Goal: Book appointment/travel/reservation

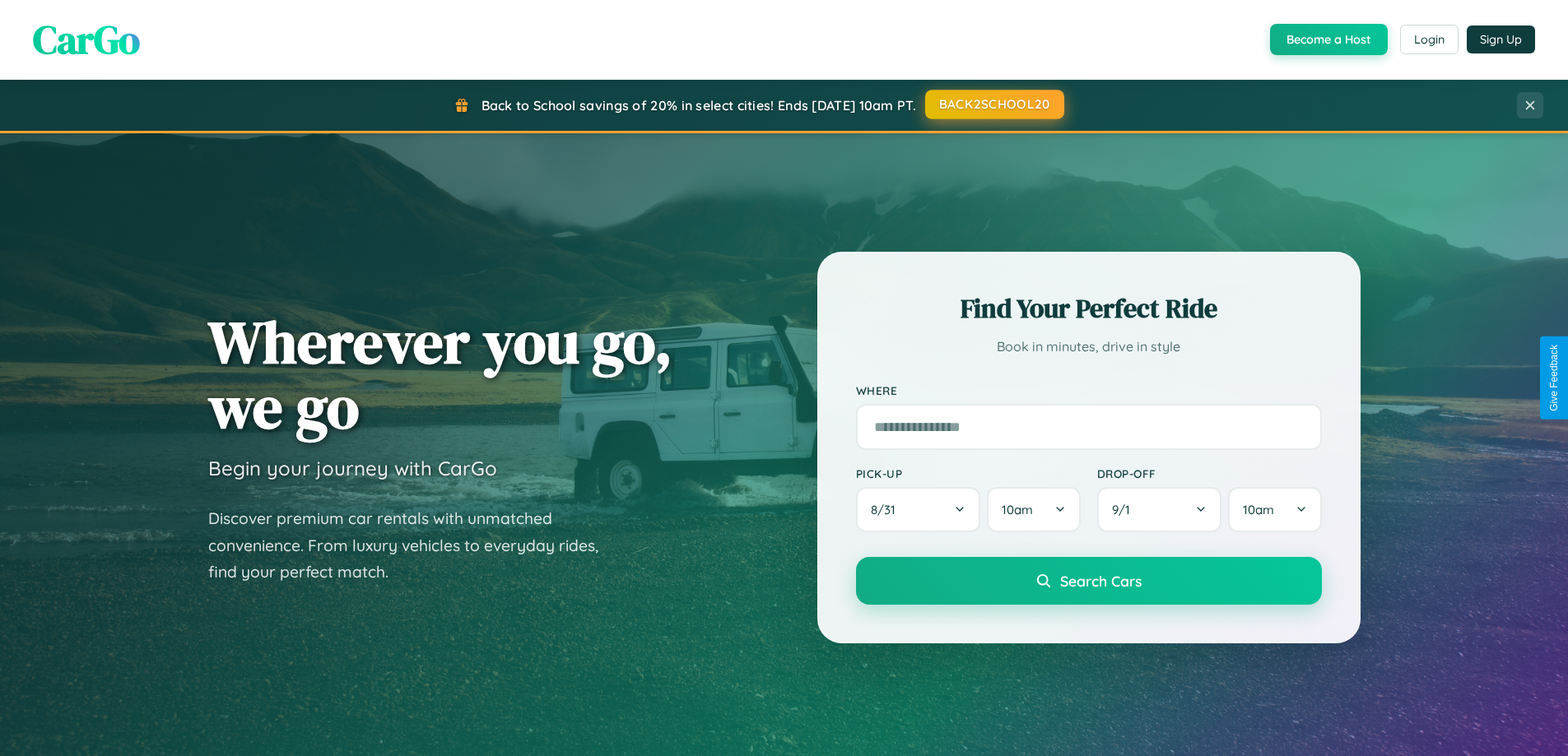
click at [994, 105] on button "BACK2SCHOOL20" at bounding box center [995, 105] width 139 height 30
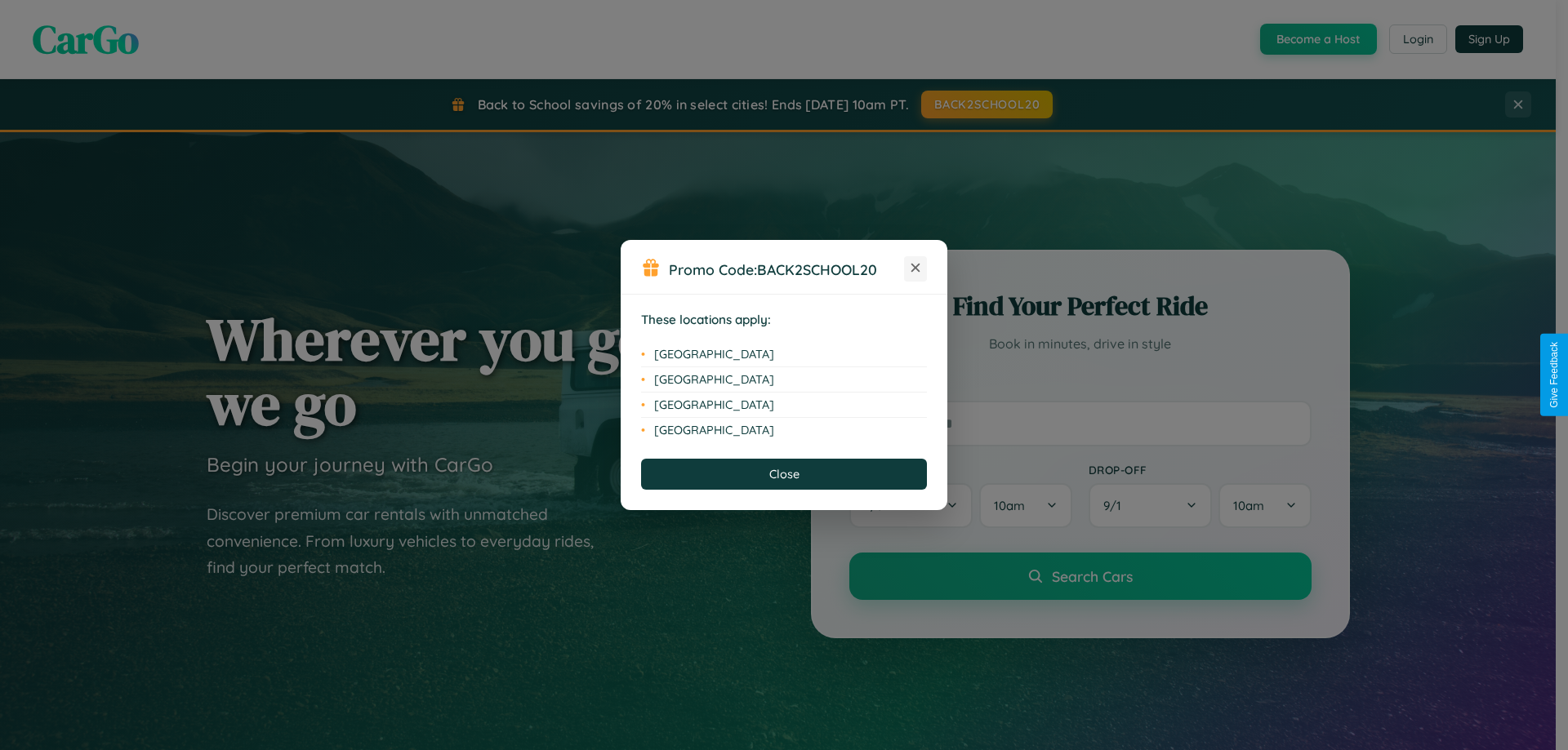
click at [916, 269] on icon at bounding box center [916, 269] width 9 height 9
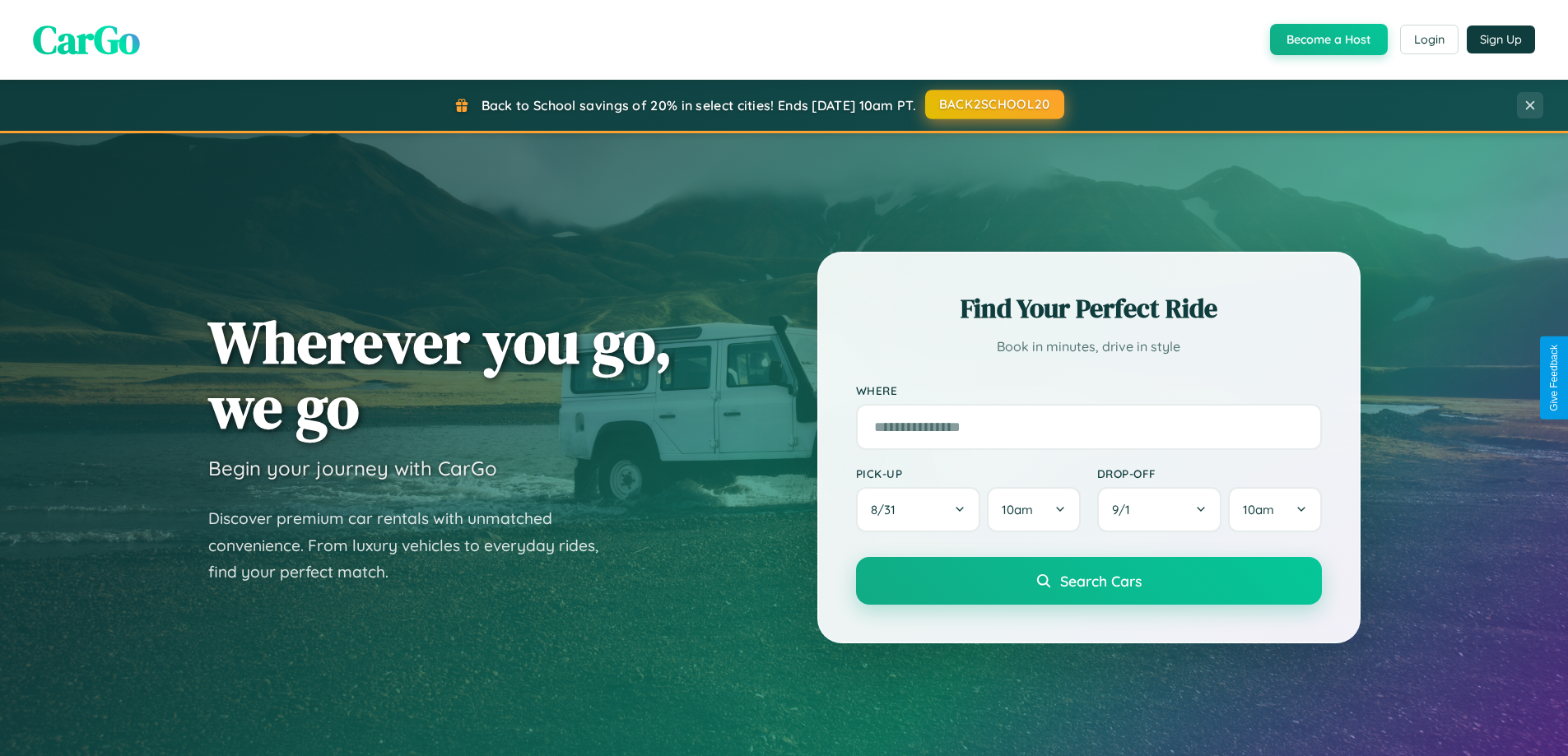
click at [994, 105] on button "BACK2SCHOOL20" at bounding box center [995, 105] width 139 height 30
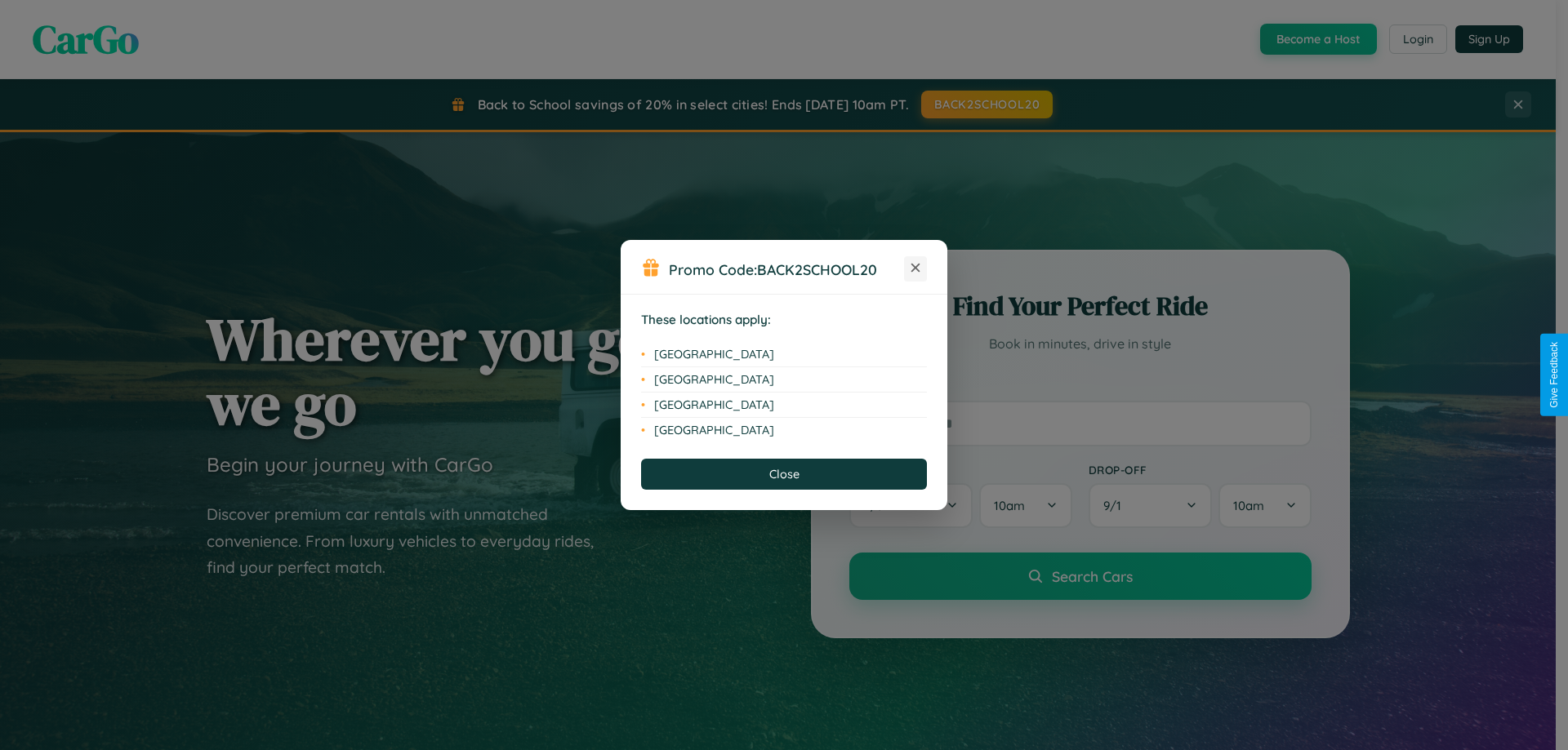
click at [916, 269] on icon at bounding box center [916, 269] width 9 height 9
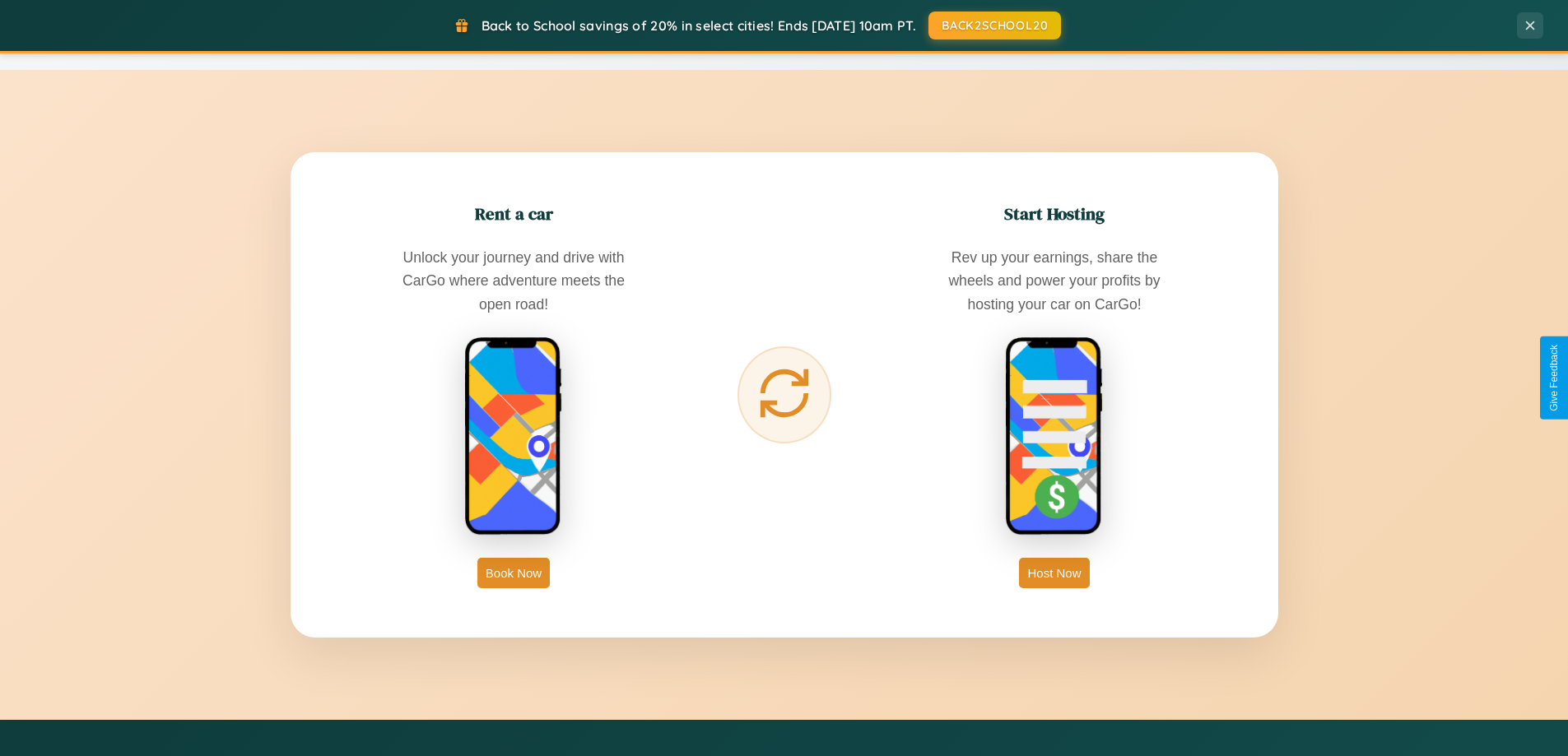
scroll to position [2645, 0]
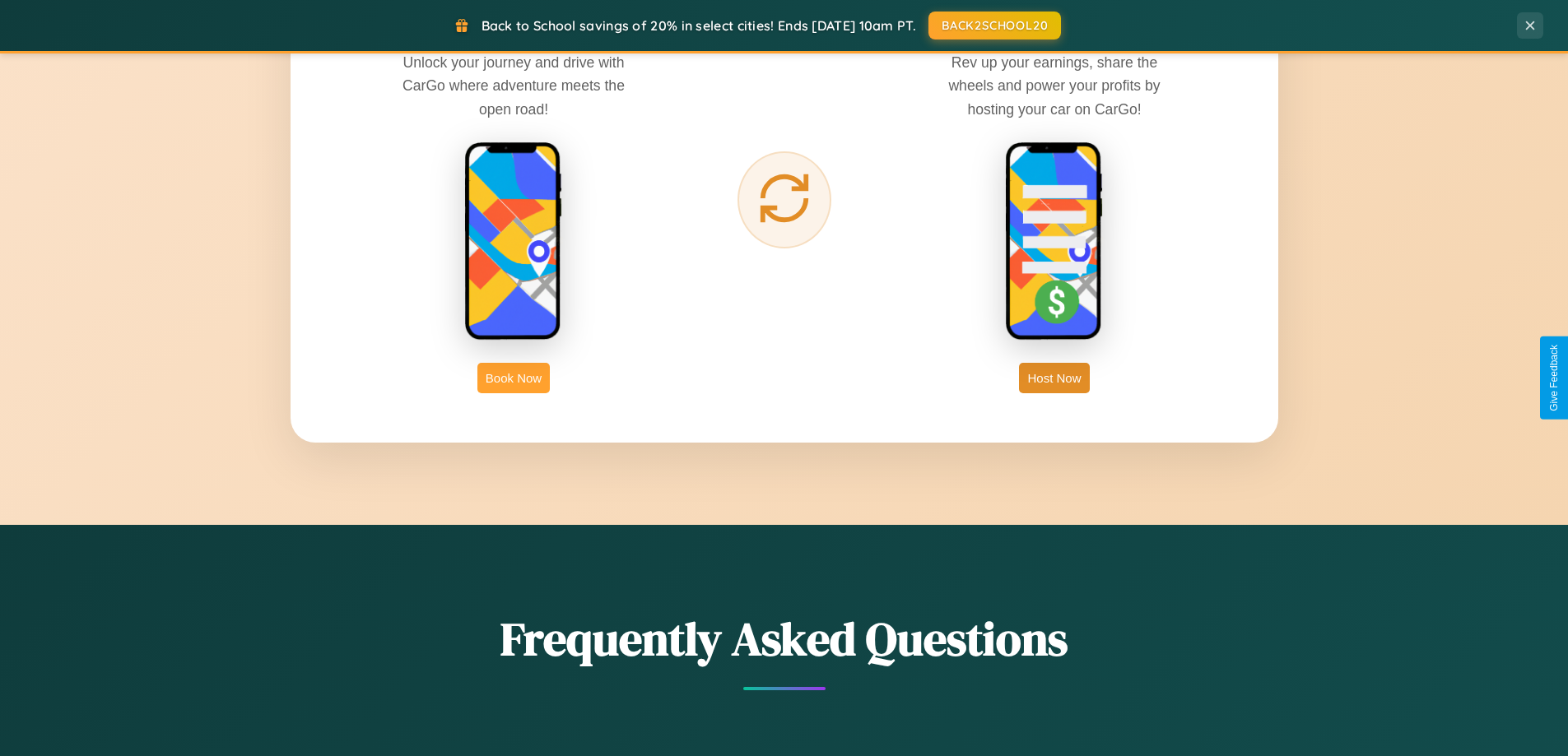
click at [513, 378] on button "Book Now" at bounding box center [513, 378] width 72 height 31
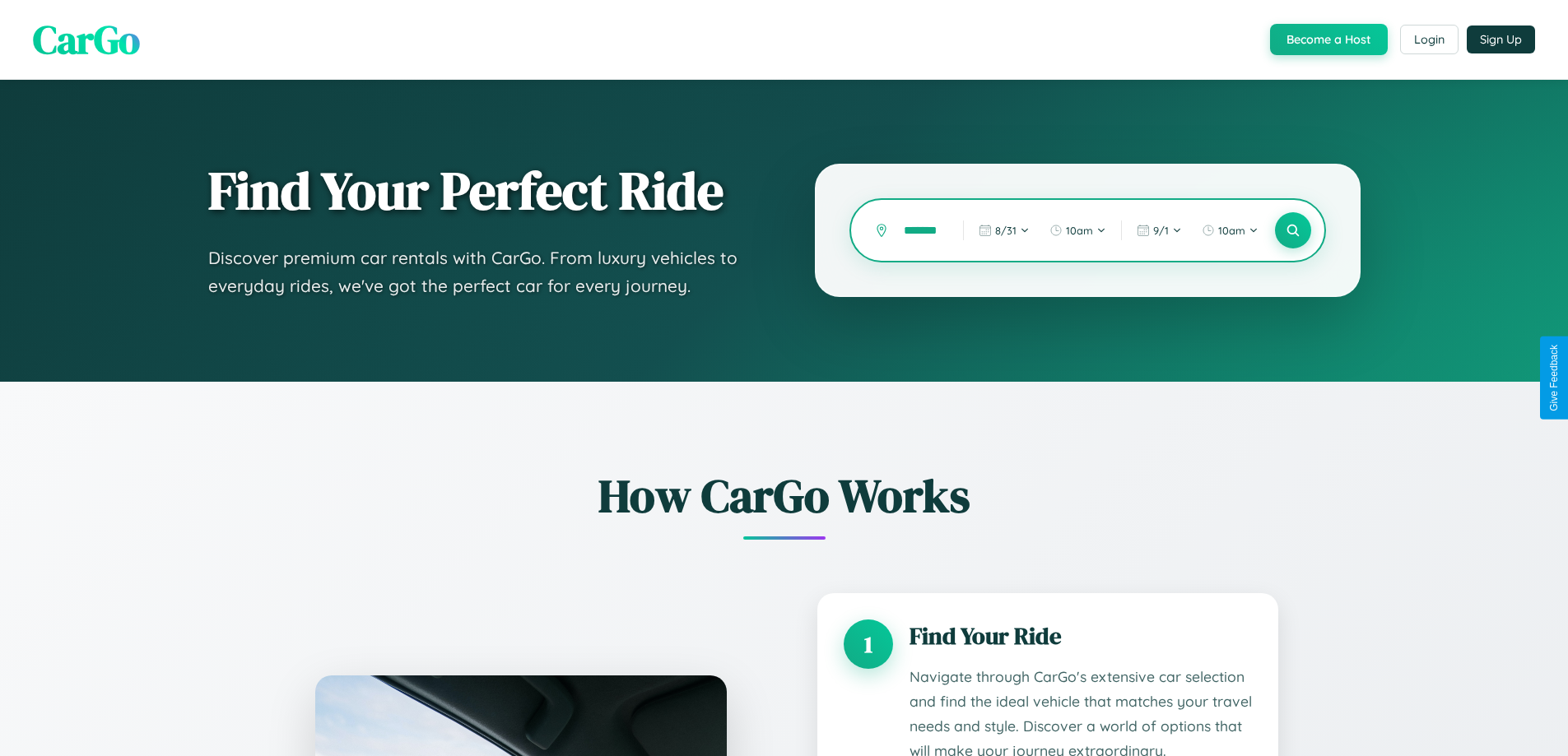
scroll to position [283, 0]
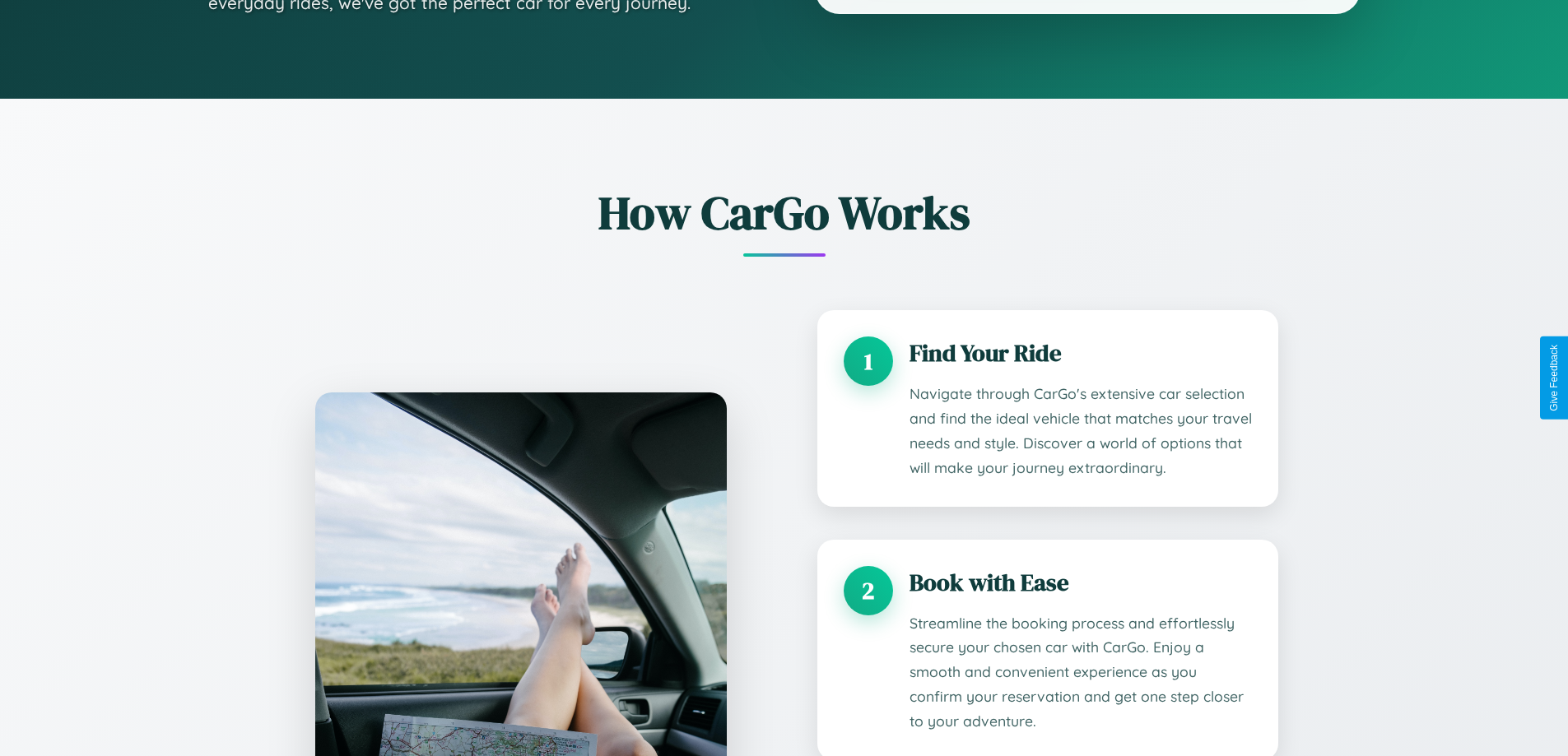
type input "*******"
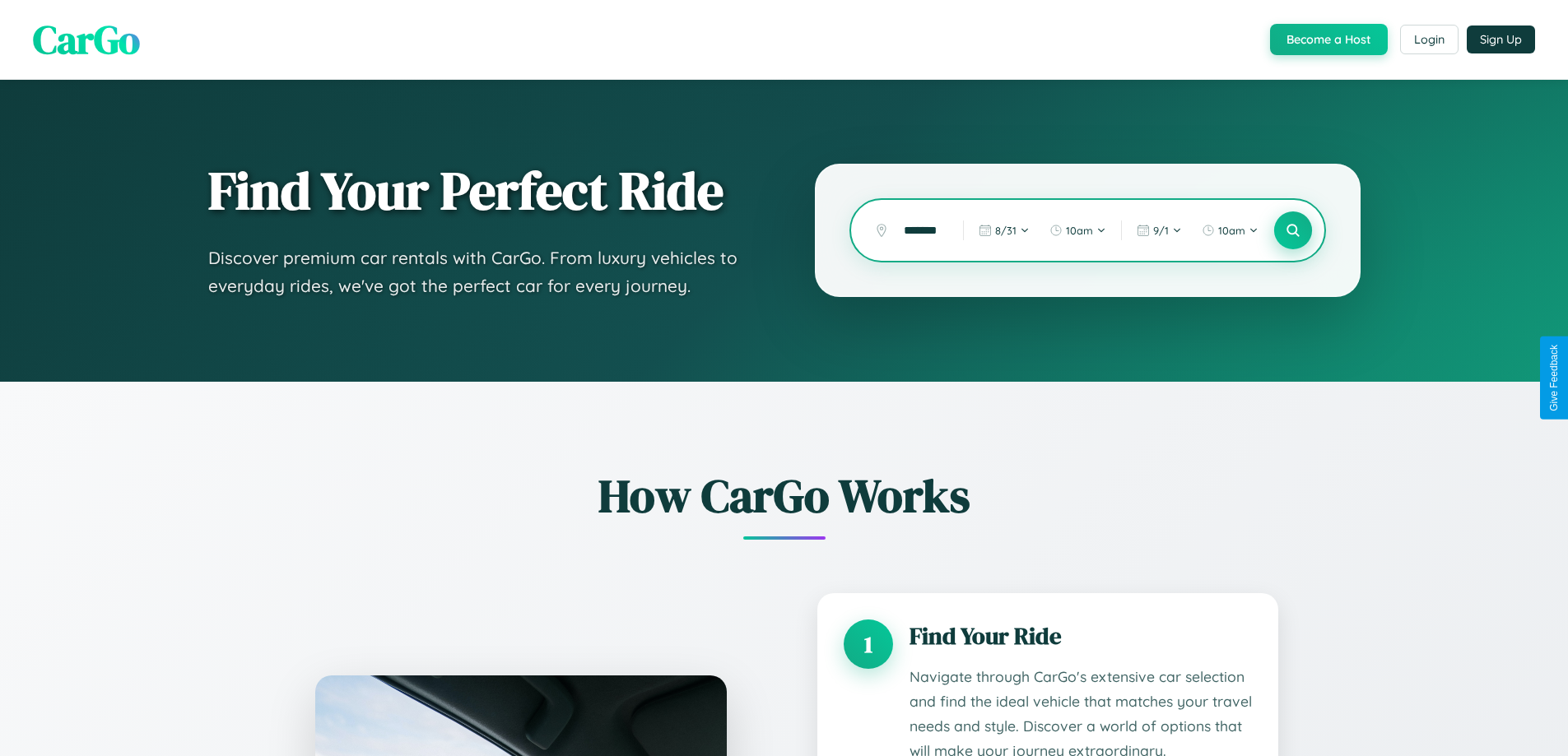
click at [1293, 230] on icon at bounding box center [1293, 230] width 16 height 16
